Goal: Find specific page/section: Find specific page/section

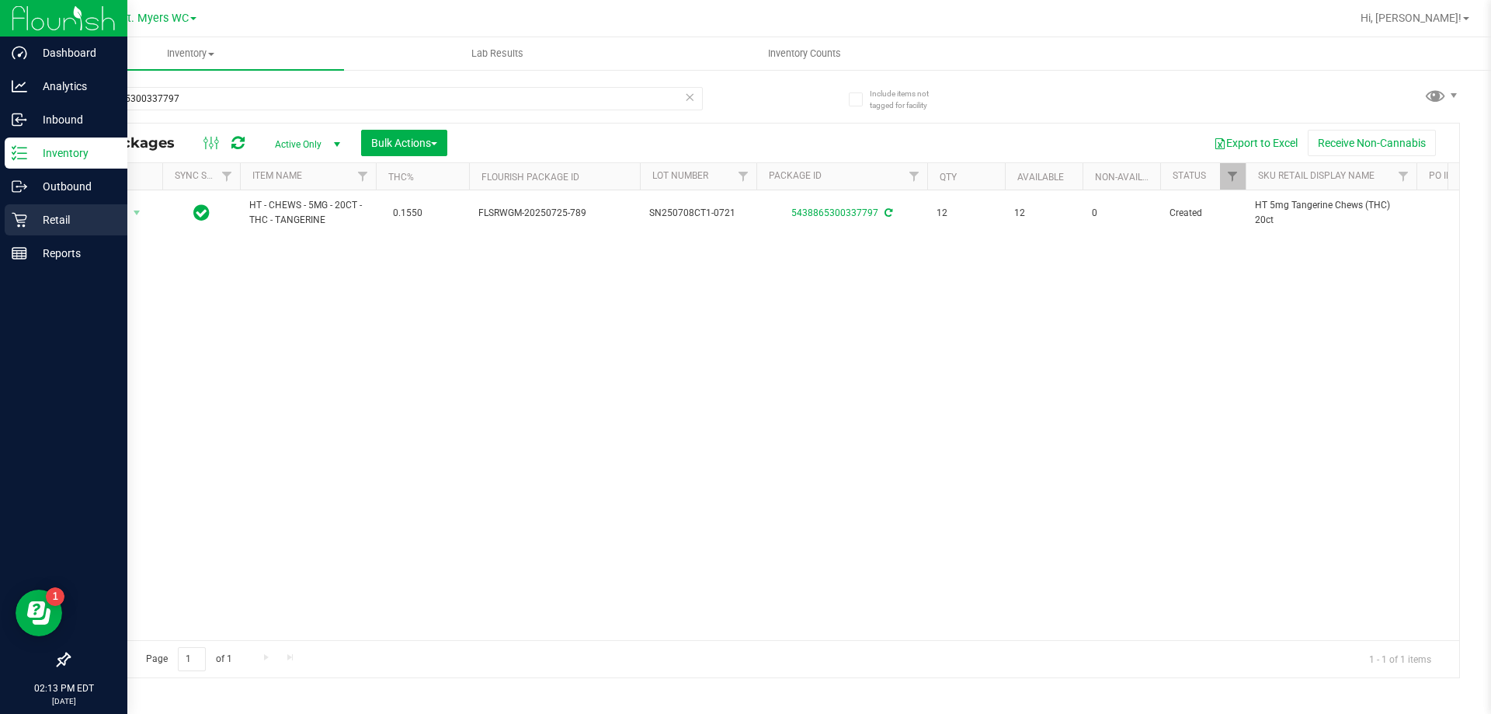
click at [81, 227] on p "Retail" at bounding box center [73, 219] width 93 height 19
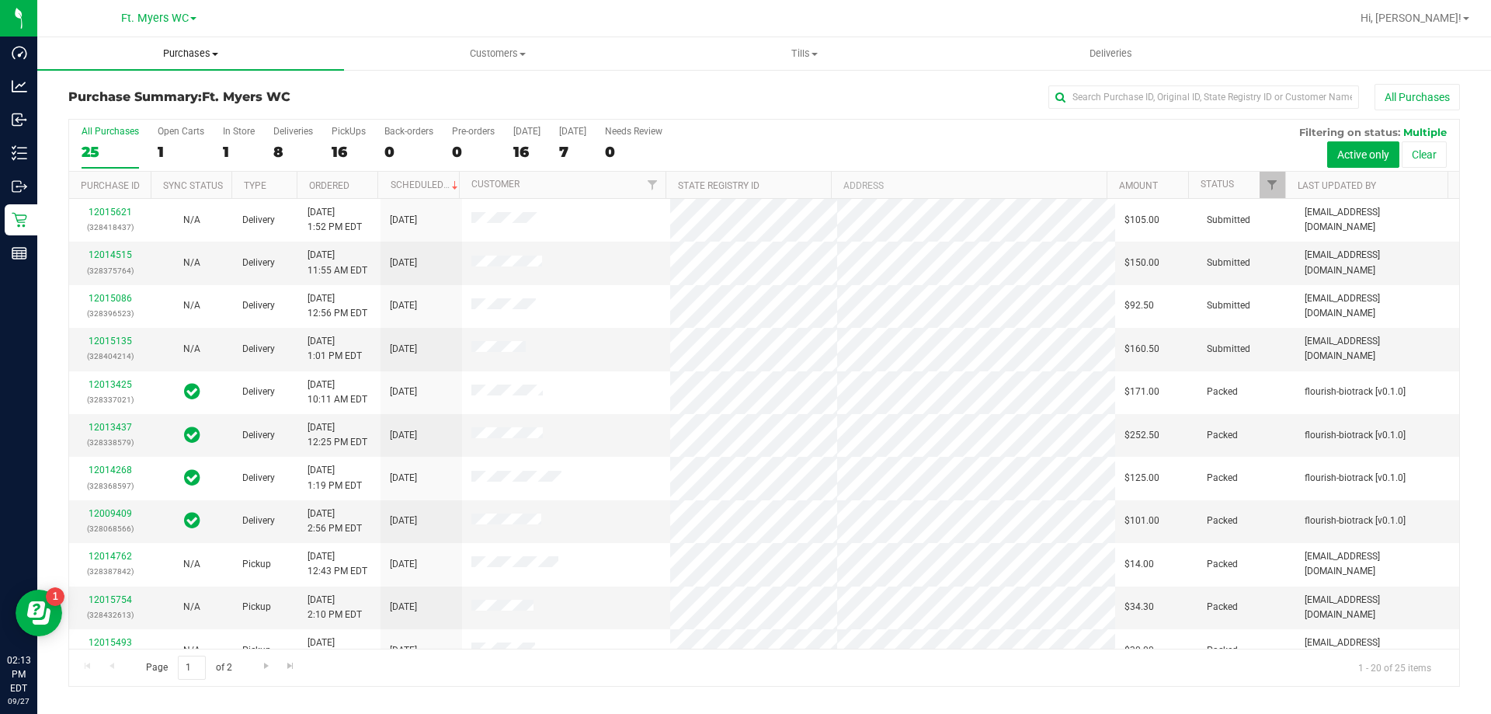
click at [192, 49] on span "Purchases" at bounding box center [190, 54] width 307 height 14
click at [165, 116] on li "Fulfillment" at bounding box center [190, 112] width 307 height 19
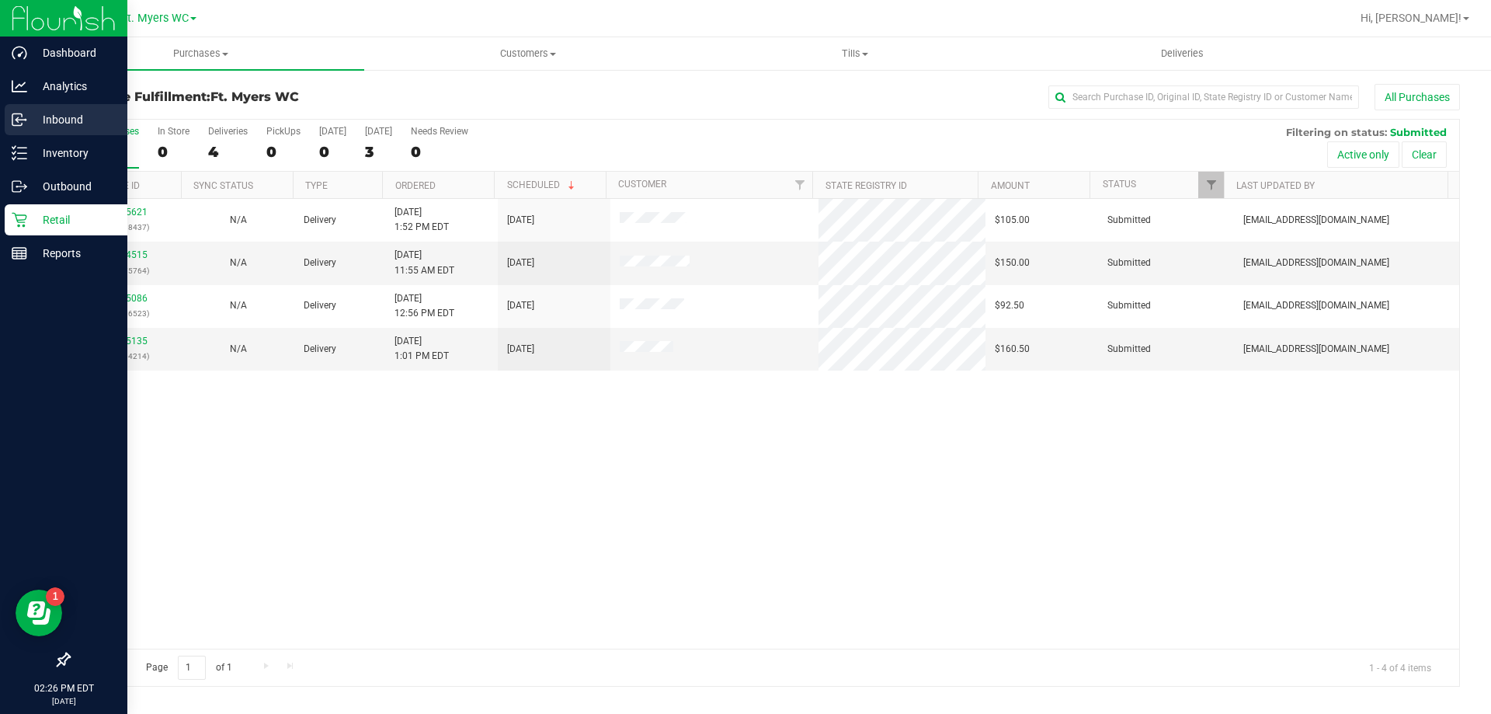
click at [94, 121] on p "Inbound" at bounding box center [73, 119] width 93 height 19
